Goal: Task Accomplishment & Management: Use online tool/utility

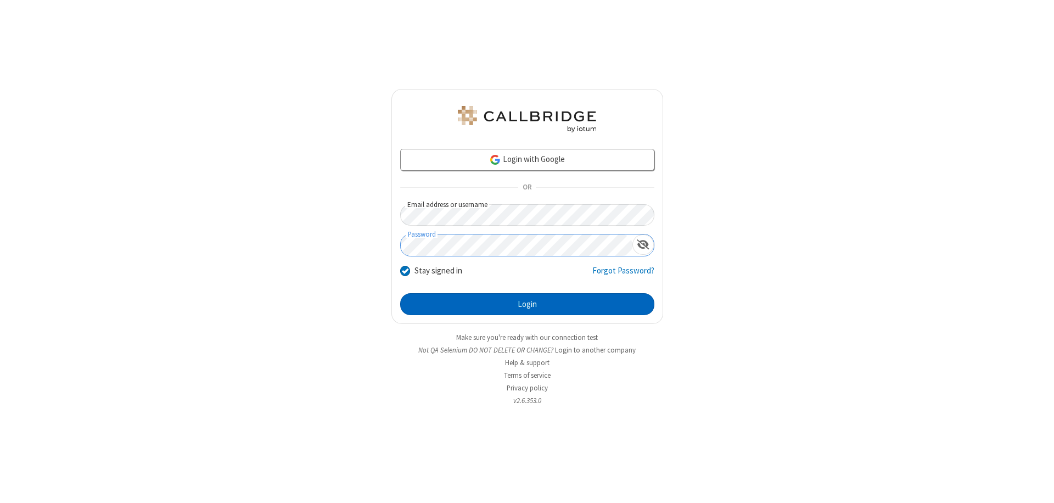
click at [527, 304] on button "Login" at bounding box center [527, 304] width 254 height 22
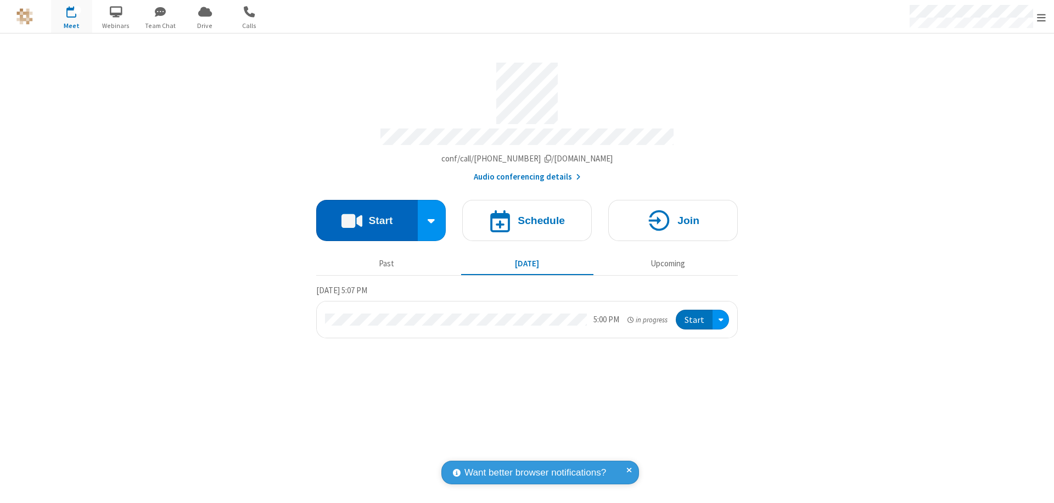
click at [367, 215] on button "Start" at bounding box center [367, 220] width 102 height 41
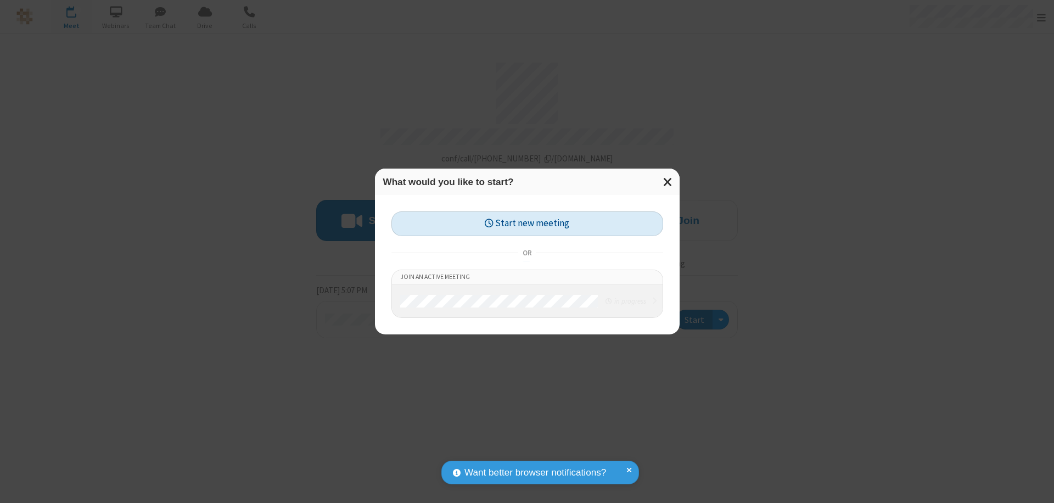
click at [527, 223] on button "Start new meeting" at bounding box center [527, 223] width 272 height 25
